Goal: Information Seeking & Learning: Learn about a topic

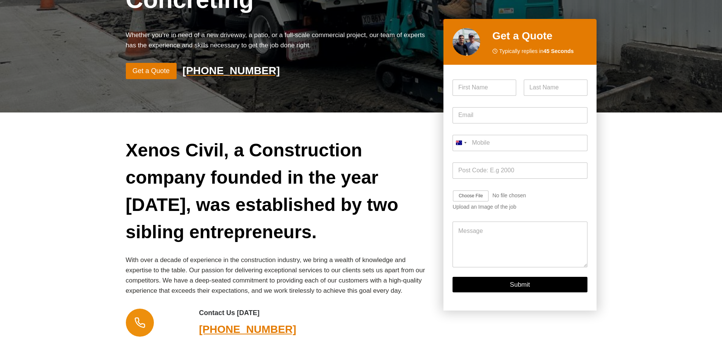
scroll to position [228, 0]
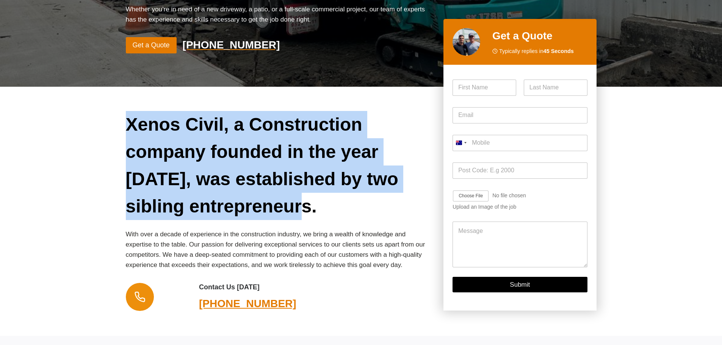
drag, startPoint x: 129, startPoint y: 93, endPoint x: 290, endPoint y: 160, distance: 174.4
click at [290, 160] on h2 "Xenos Civil, a Construction company founded in the year [DATE], was established…" at bounding box center [279, 165] width 306 height 109
click at [280, 168] on h2 "Xenos Civil, a Construction company founded in the year [DATE], was established…" at bounding box center [279, 165] width 306 height 109
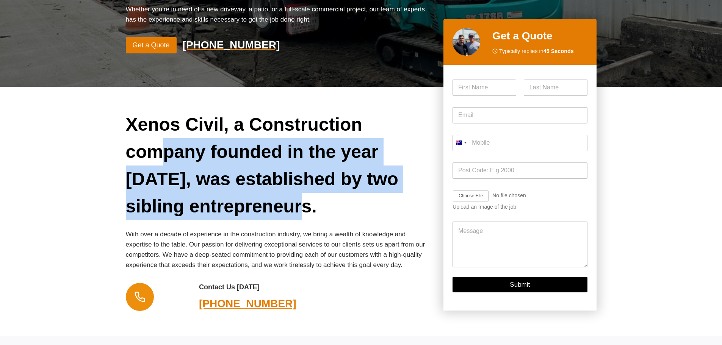
drag, startPoint x: 278, startPoint y: 173, endPoint x: 162, endPoint y: 103, distance: 135.0
click at [162, 111] on h2 "Xenos Civil, a Construction company founded in the year [DATE], was established…" at bounding box center [279, 165] width 306 height 109
click at [166, 139] on h2 "Xenos Civil, a Construction company founded in the year [DATE], was established…" at bounding box center [279, 165] width 306 height 109
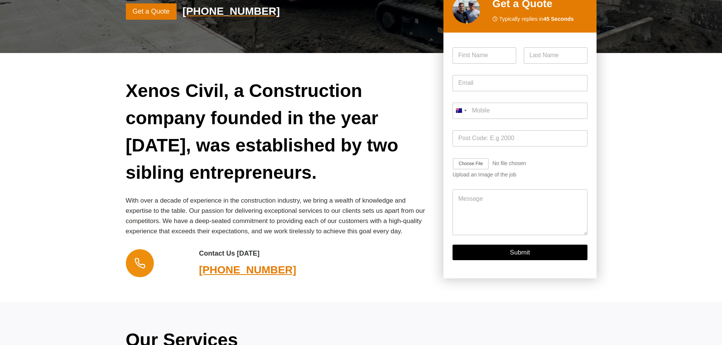
scroll to position [303, 0]
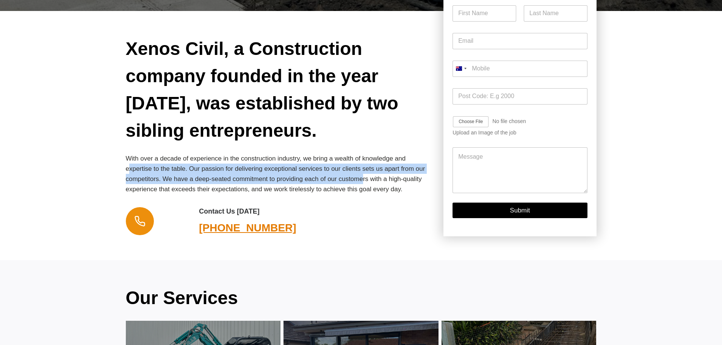
drag, startPoint x: 130, startPoint y: 129, endPoint x: 365, endPoint y: 148, distance: 235.5
click at [365, 154] on p "With over a decade of experience in the construction industry, we bring a wealt…" at bounding box center [279, 174] width 306 height 41
click at [182, 154] on p "With over a decade of experience in the construction industry, we bring a wealt…" at bounding box center [279, 174] width 306 height 41
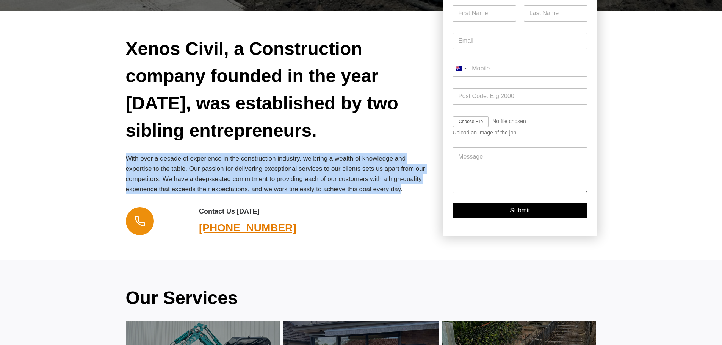
drag, startPoint x: 133, startPoint y: 131, endPoint x: 397, endPoint y: 150, distance: 265.0
click at [397, 150] on div "Xenos Civil, a Construction company founded in the year [DATE], was established…" at bounding box center [361, 136] width 489 height 250
click at [183, 154] on p "With over a decade of experience in the construction industry, we bring a wealt…" at bounding box center [279, 174] width 306 height 41
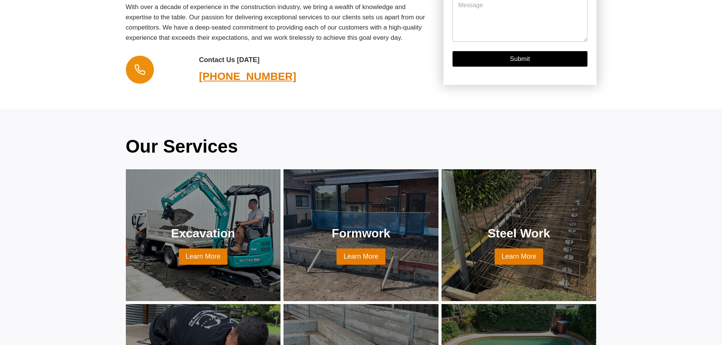
click at [79, 160] on div "Our Services Excavation Learn More Formwork Learn More Steel Work Learn More Co…" at bounding box center [361, 285] width 722 height 352
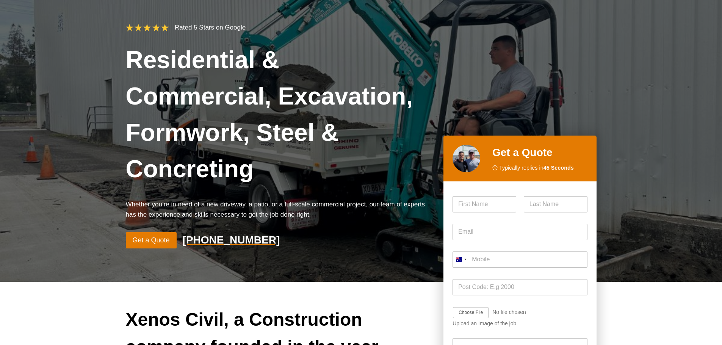
scroll to position [0, 0]
